Goal: Task Accomplishment & Management: Complete application form

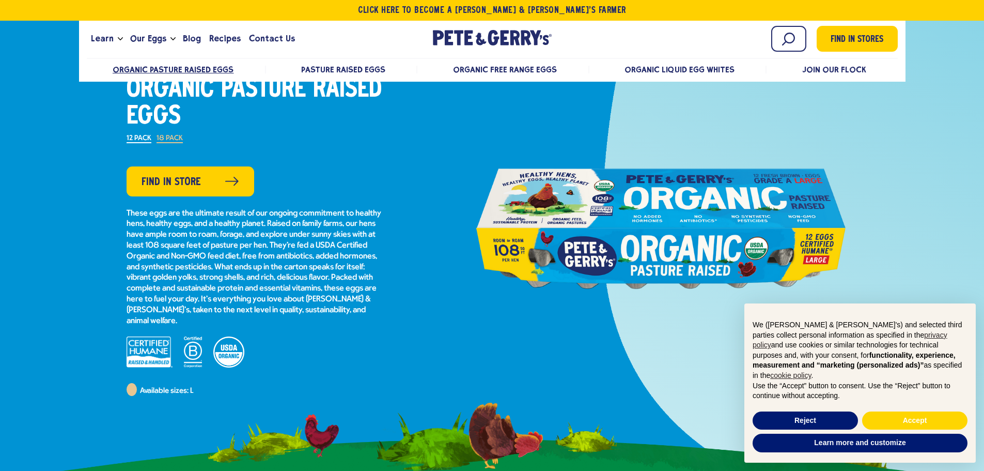
scroll to position [103, 0]
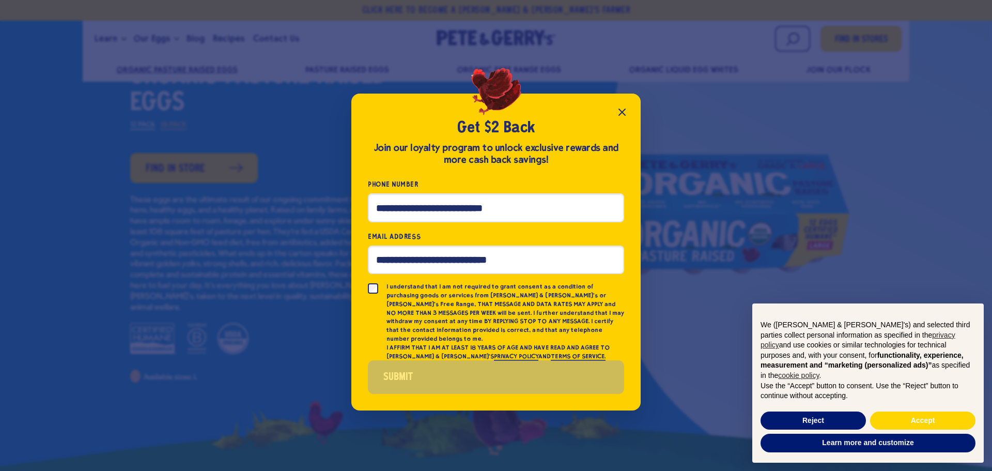
click at [627, 118] on icon "Close popup" at bounding box center [622, 112] width 12 height 12
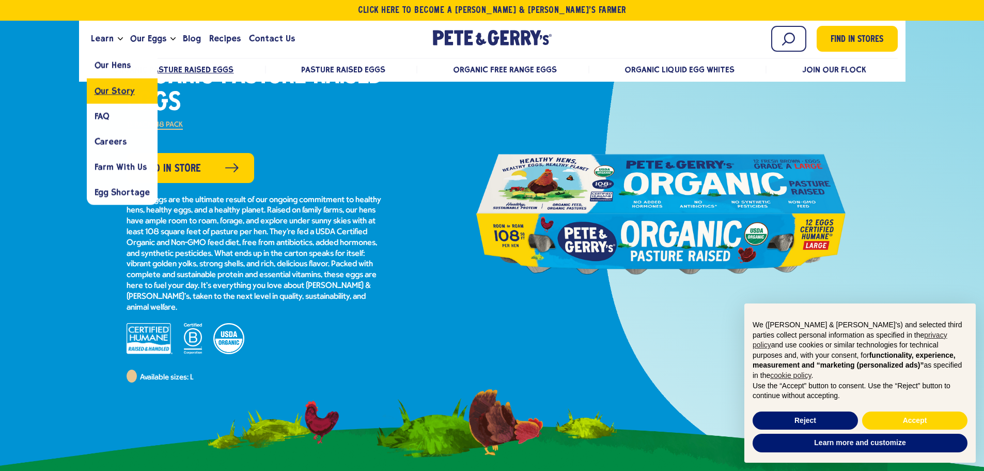
click at [105, 92] on span "Our Story" at bounding box center [115, 91] width 40 height 10
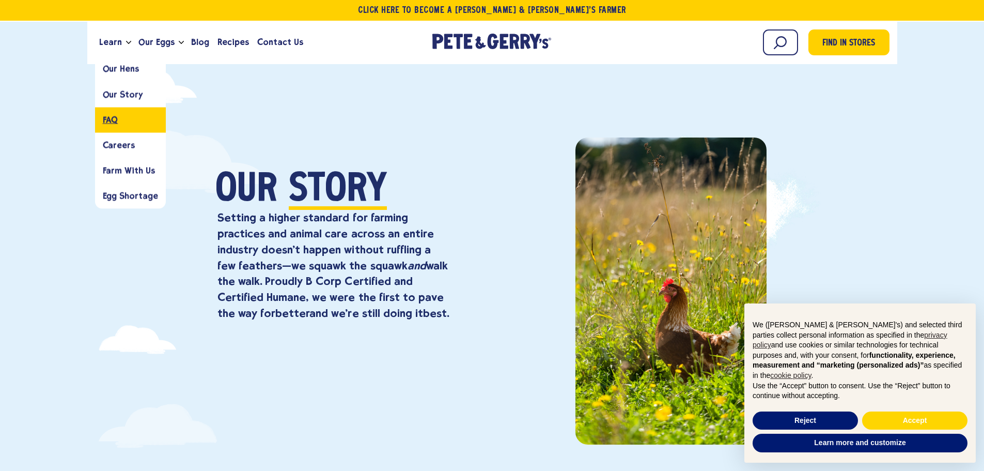
click at [108, 116] on span "FAQ" at bounding box center [110, 120] width 15 height 10
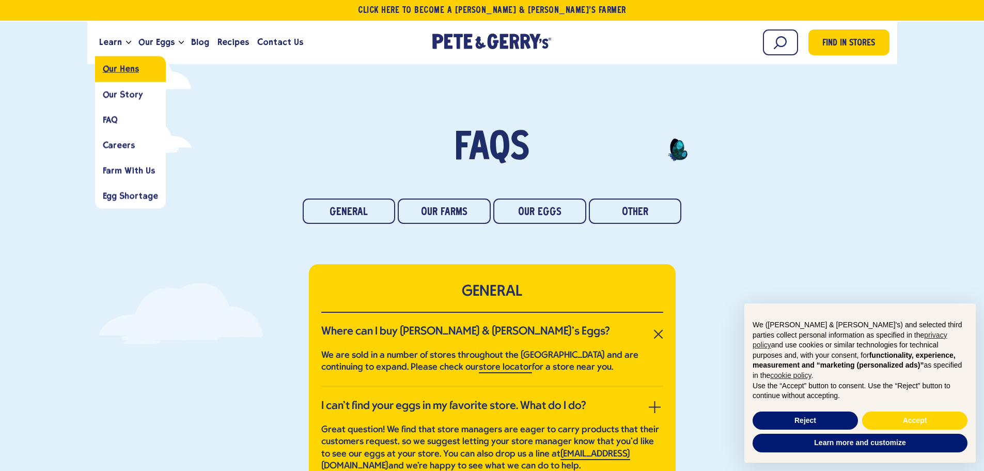
click at [108, 66] on span "Our Hens" at bounding box center [121, 69] width 36 height 10
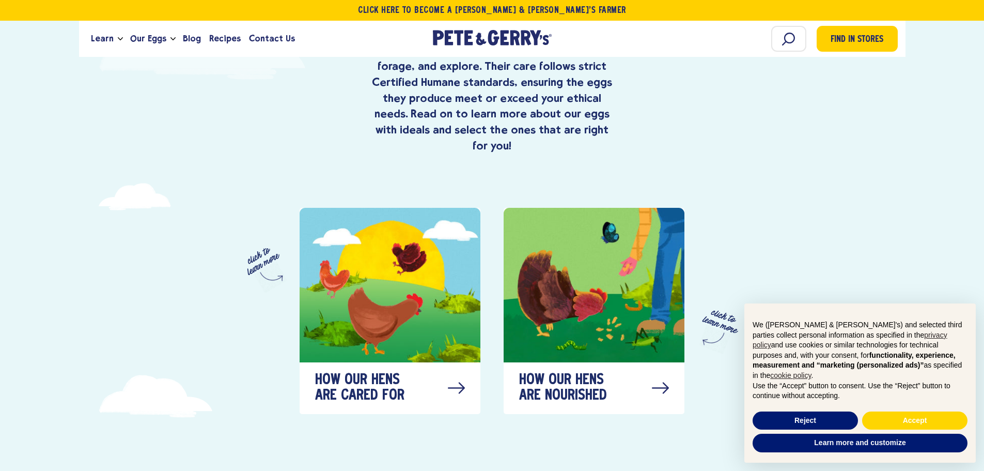
scroll to position [568, 0]
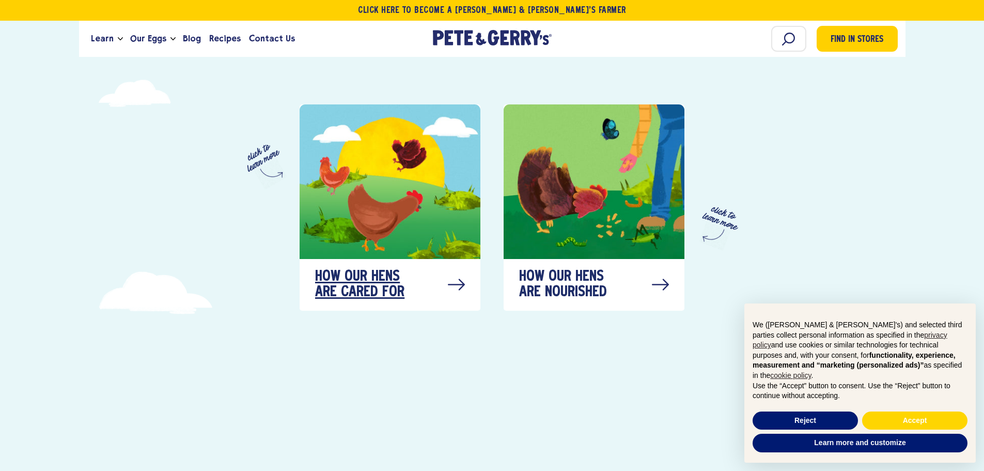
click at [362, 259] on div "How our hens are cared for" at bounding box center [390, 285] width 181 height 52
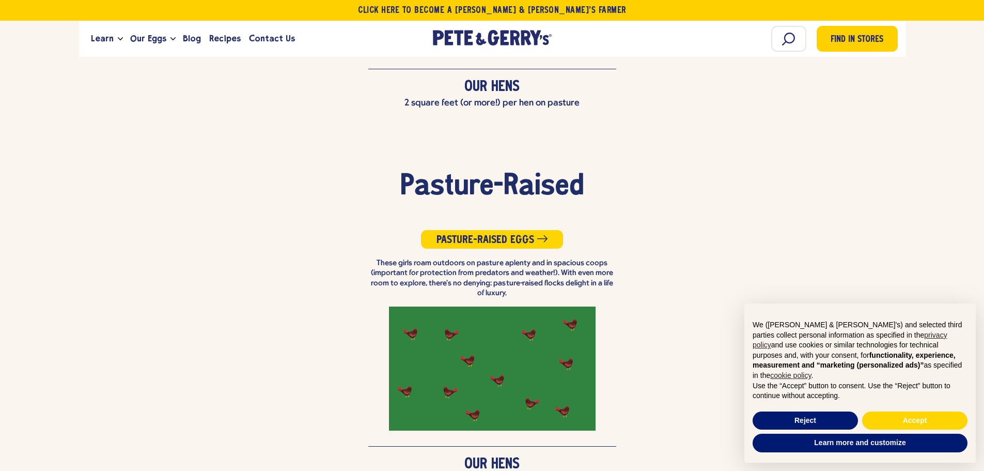
scroll to position [2514, 0]
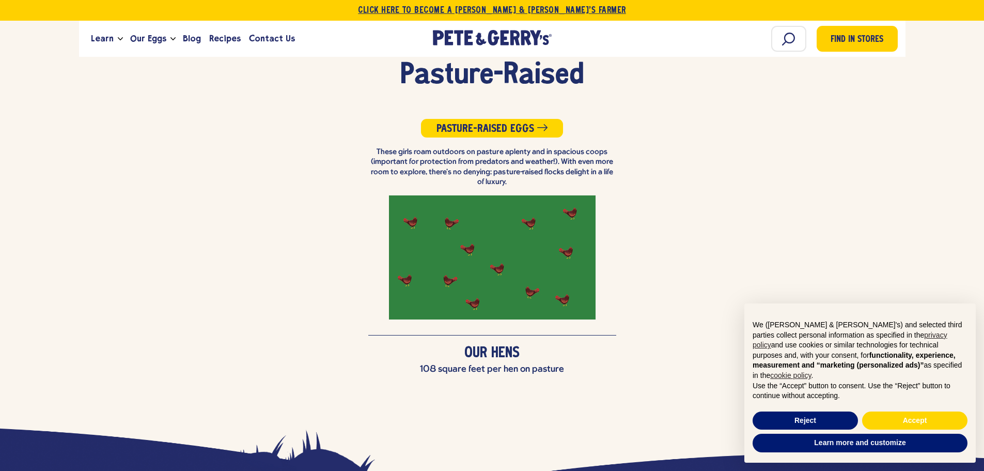
click at [521, 8] on link "Click Here To Become a [PERSON_NAME] & [PERSON_NAME]’s Farmer" at bounding box center [492, 10] width 984 height 21
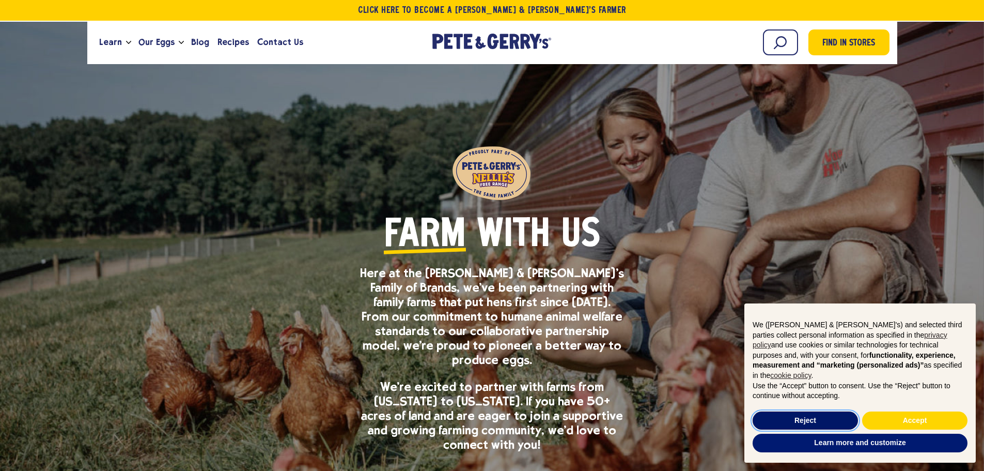
click at [811, 424] on button "Reject" at bounding box center [805, 420] width 105 height 19
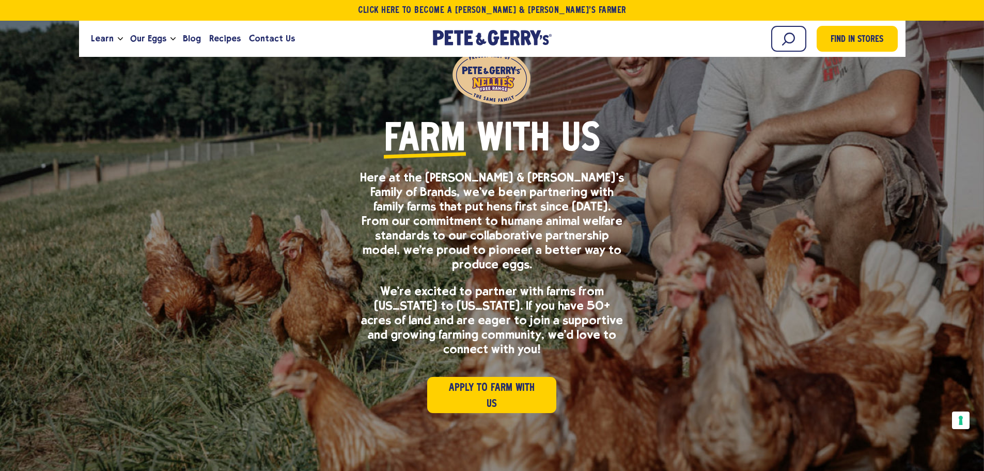
scroll to position [103, 0]
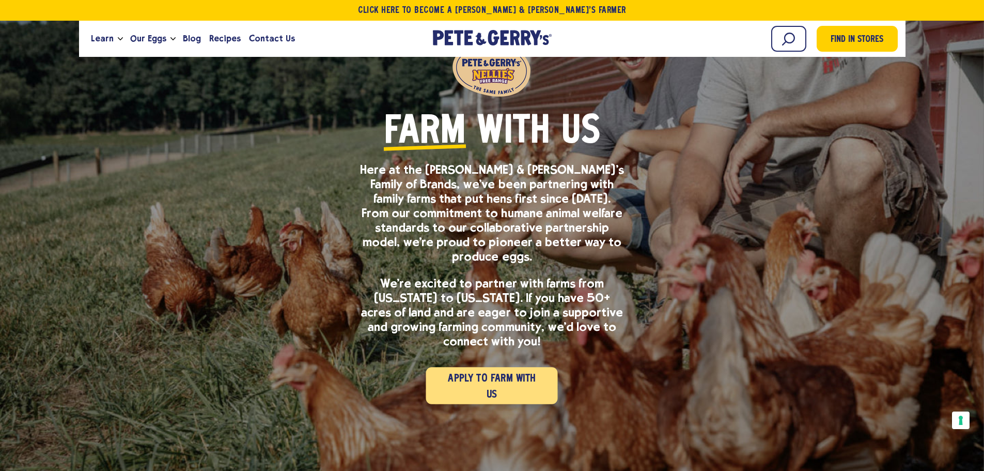
click at [472, 379] on span "Apply to Farm with Us" at bounding box center [492, 386] width 101 height 33
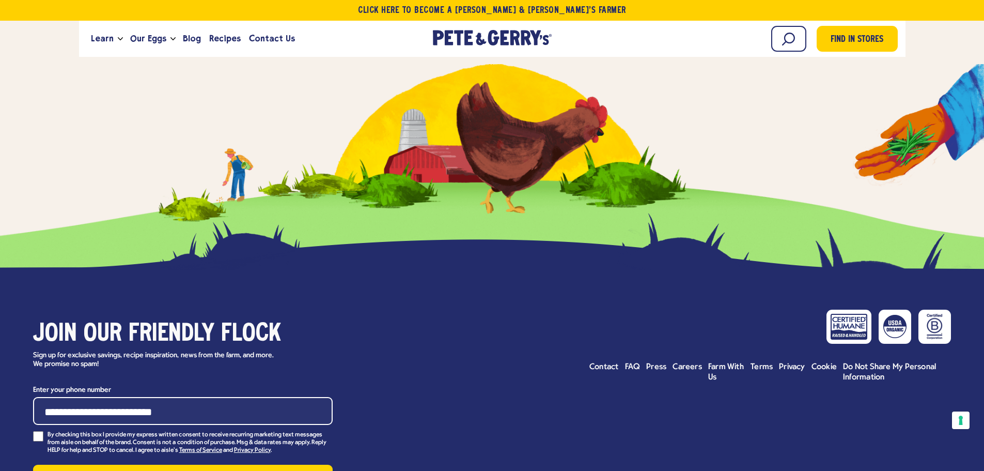
scroll to position [4103, 0]
